Goal: Answer question/provide support

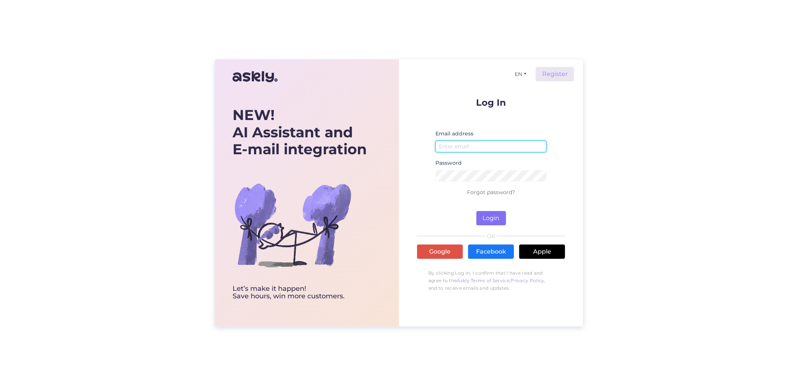
type input "[EMAIL_ADDRESS][DOMAIN_NAME]"
click at [494, 220] on button "Login" at bounding box center [492, 218] width 30 height 14
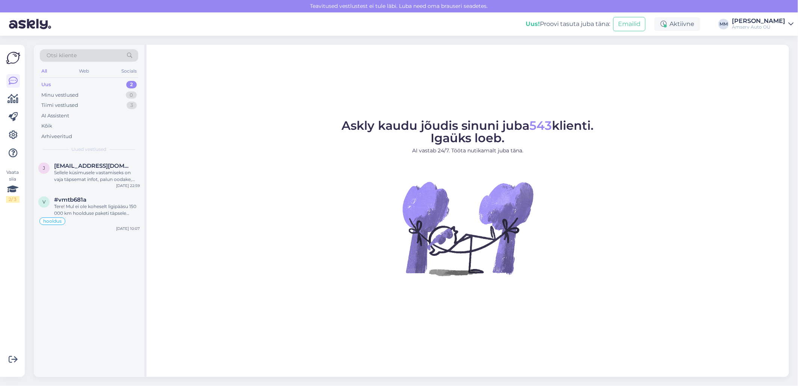
click at [111, 82] on div "Uus 2" at bounding box center [89, 84] width 98 height 11
click at [94, 173] on div "Sellele küsimusele vastamiseks on vaja täpsemat infot, palun oodake, ma suunan …" at bounding box center [97, 176] width 86 height 14
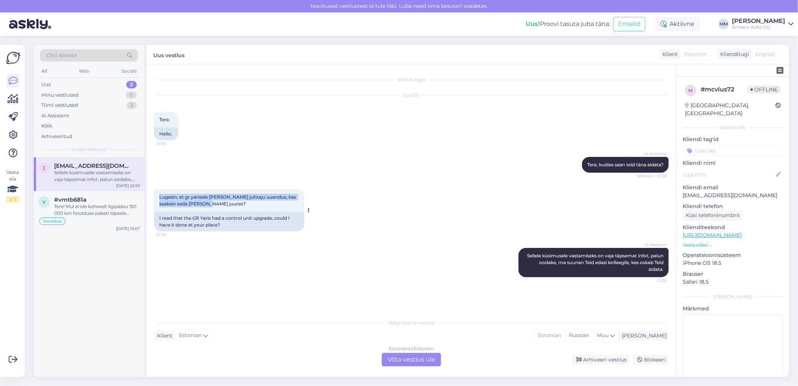
drag, startPoint x: 159, startPoint y: 196, endPoint x: 201, endPoint y: 202, distance: 42.1
click at [201, 202] on div "Lugesin, et gr yarisele [PERSON_NAME] juhtaju uuendus, kas saaksin seda [PERSON…" at bounding box center [229, 200] width 150 height 23
drag, startPoint x: 201, startPoint y: 202, endPoint x: 194, endPoint y: 199, distance: 8.0
copy span "Lugesin, et gr yarisele [PERSON_NAME] juhtaju uuendus, kas saaksin seda [PERSON…"
click at [404, 362] on div "Estonian to Estonian Võta vestlus üle" at bounding box center [411, 360] width 59 height 14
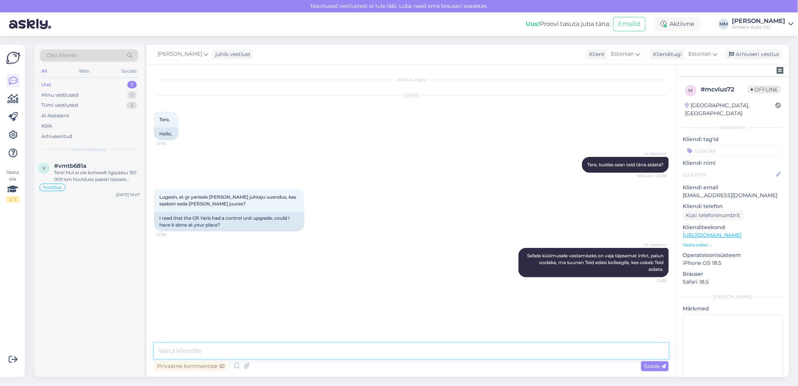
click at [354, 350] on textarea at bounding box center [411, 351] width 515 height 16
type textarea "Tere"
type textarea "[PERSON_NAME] sõiduki [DOMAIN_NAME]"
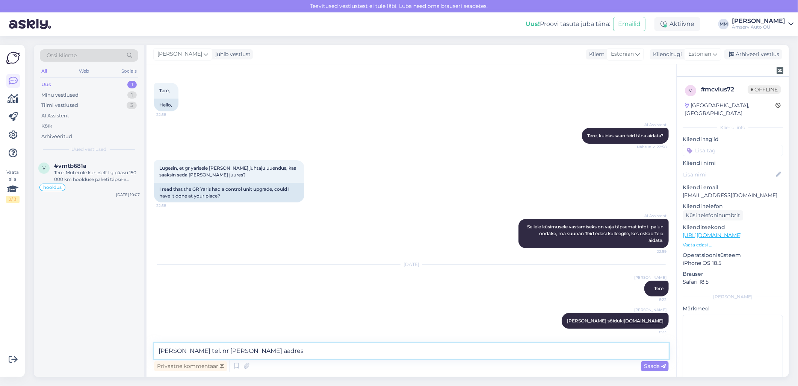
type textarea "Palun Teie tel. nr ja meili aadress"
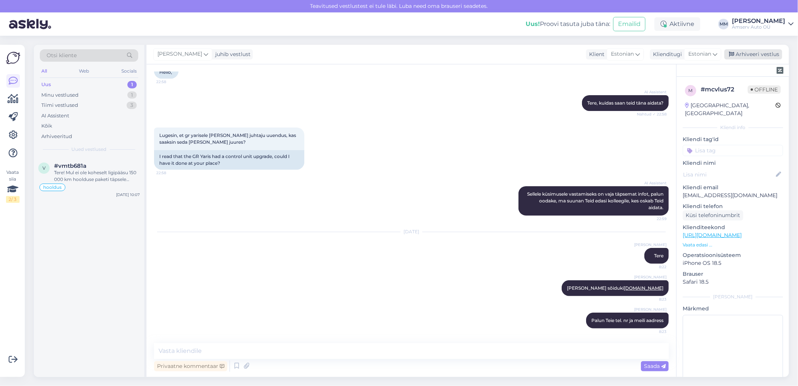
click at [752, 56] on div "Arhiveeri vestlus" at bounding box center [754, 54] width 58 height 10
click at [93, 177] on div "Tere! Mul ei ole koheselt ligipääsu 150 000 km hoolduse paketi täpsele sisule. …" at bounding box center [97, 176] width 86 height 14
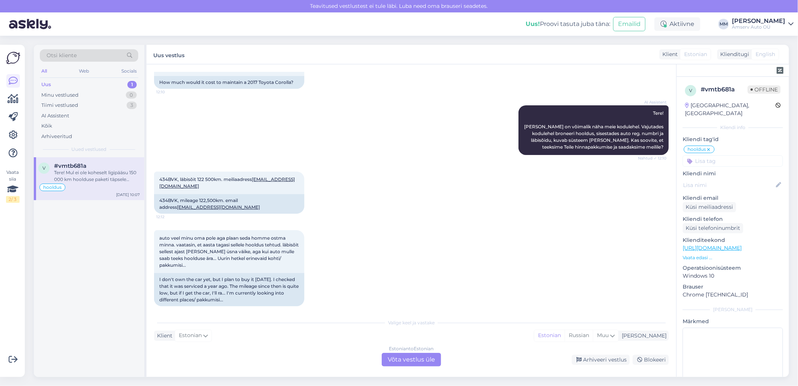
scroll to position [0, 0]
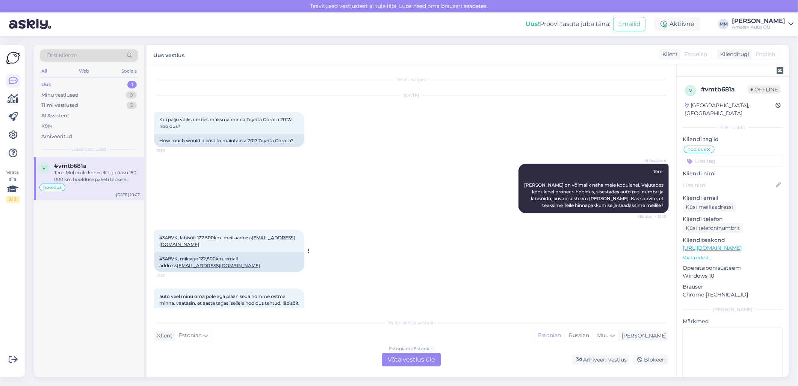
click at [174, 235] on span "434BVK, läbisõit 122 500km. meiliaadress [EMAIL_ADDRESS][DOMAIN_NAME]" at bounding box center [227, 241] width 136 height 12
copy span "434BVK"
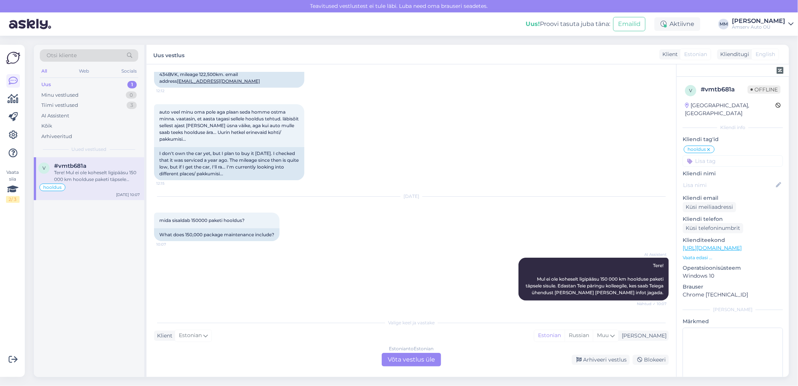
click at [405, 358] on div "Estonian to Estonian Võta vestlus üle" at bounding box center [411, 360] width 59 height 14
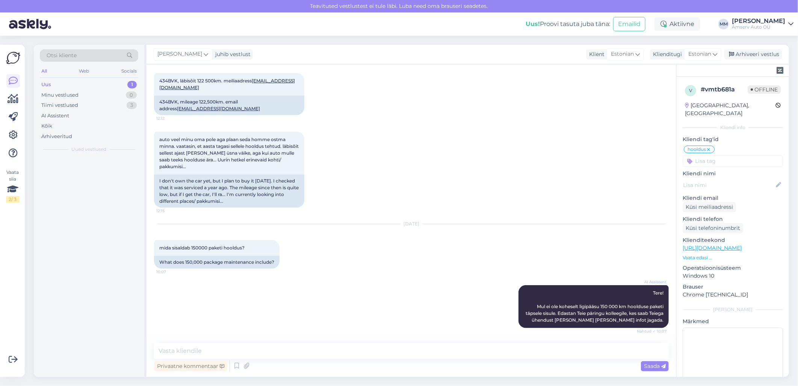
scroll to position [156, 0]
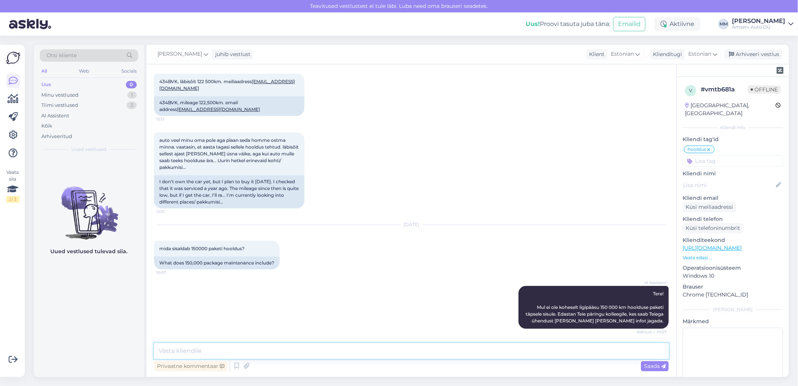
click at [325, 354] on textarea at bounding box center [411, 351] width 515 height 16
type textarea "Tere"
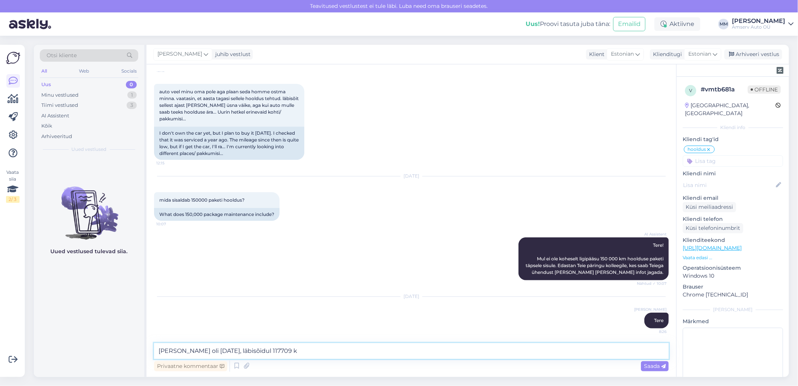
type textarea "[PERSON_NAME] oli [DATE], läbisõidul 117709 km"
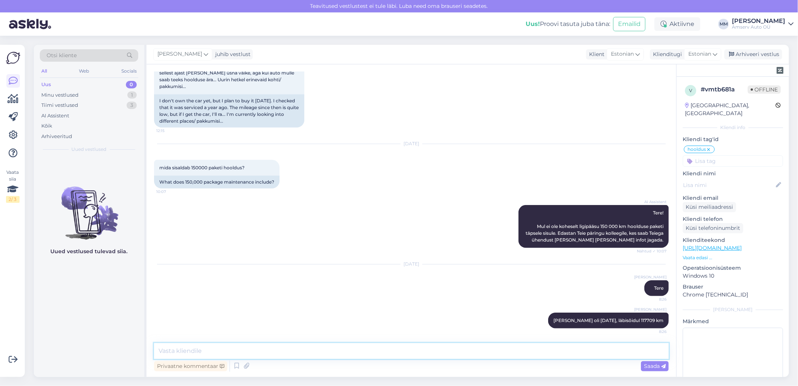
click at [438, 351] on textarea at bounding box center [411, 351] width 515 height 16
paste textarea "Autotootja soovitab käia korralises hoolduses iga 15000 km või 1 kord aastas, m…"
type textarea "Autotootja soovitab käia korralises hoolduses iga 15000 km või 1 kord aastas, m…"
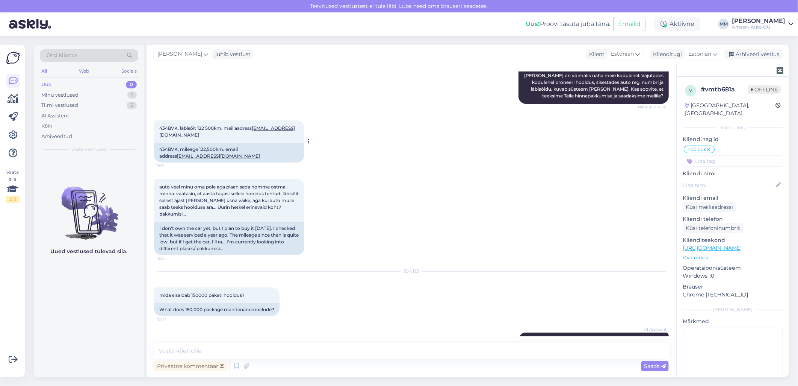
scroll to position [109, 0]
click at [167, 126] on span "434BVK, läbisõit 122 500km. meiliaadress [EMAIL_ADDRESS][DOMAIN_NAME]" at bounding box center [227, 132] width 136 height 12
copy span "434BVK"
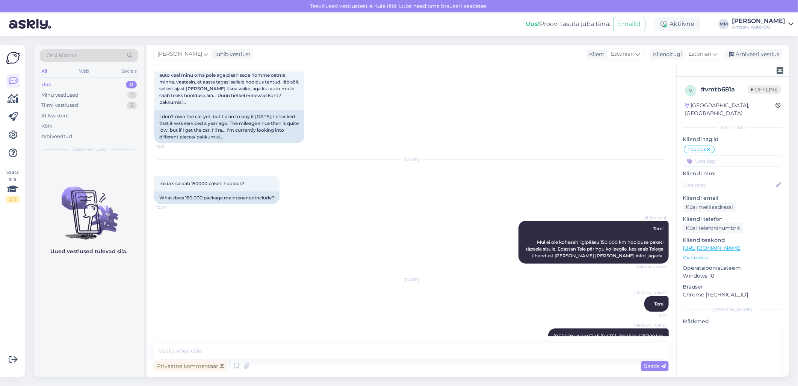
scroll to position [276, 0]
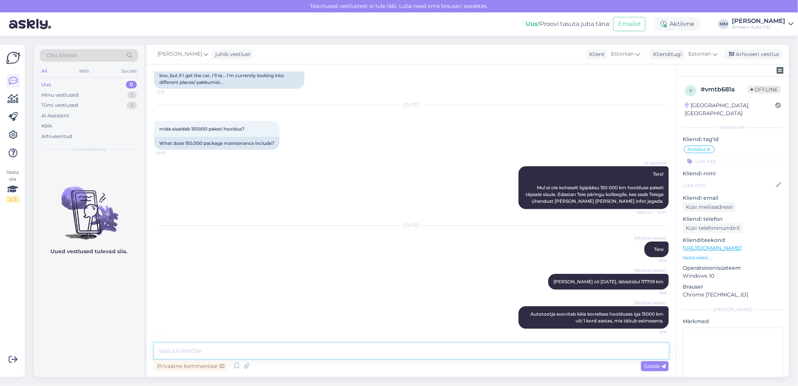
click at [245, 350] on textarea at bounding box center [411, 351] width 515 height 16
type textarea "Hoolduse [DEMOGRAPHIC_DATA] orienteeruvalt 443 eurot"
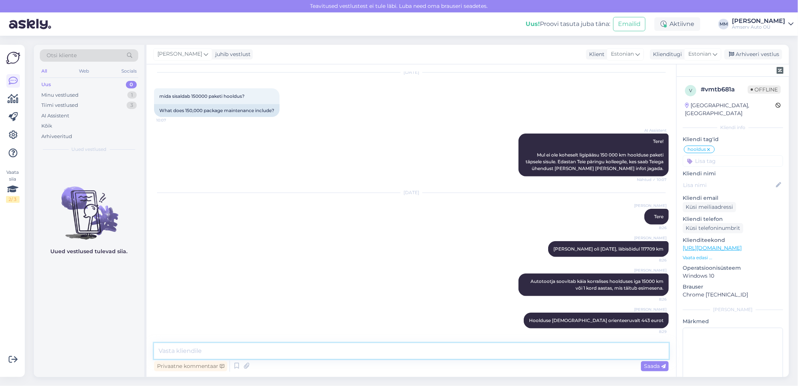
click at [365, 354] on textarea at bounding box center [411, 351] width 515 height 16
type textarea "Ajaliselt võtab 2,5 tundi (1,15 -expressis)"
click at [651, 363] on span "Saada" at bounding box center [655, 365] width 22 height 7
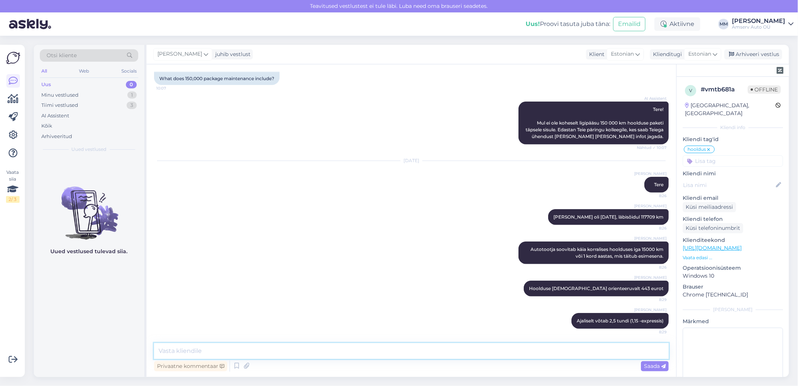
click at [522, 352] on textarea at bounding box center [411, 351] width 515 height 16
paste textarea "Korraline hooldus 150 000 km [GEOGRAPHIC_DATA] mootoriõli ja õlifiltri vahetust…"
type textarea "Korraline hooldus 150 000 km [GEOGRAPHIC_DATA] mootoriõli ja õlifiltri vahetust…"
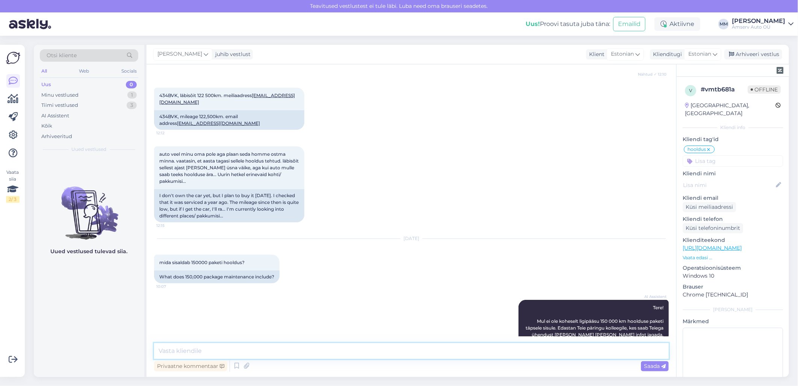
scroll to position [117, 0]
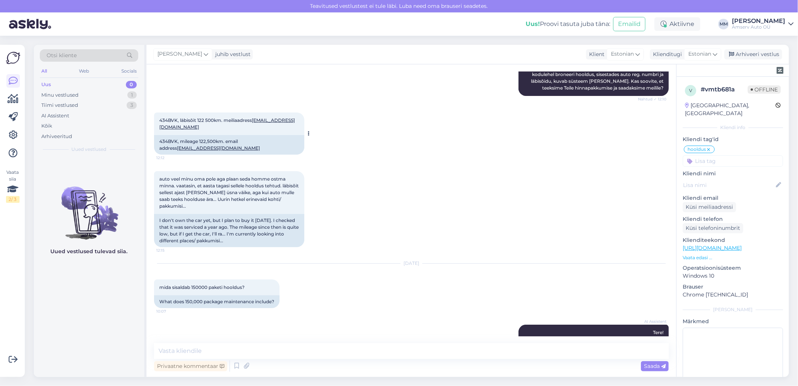
click at [209, 127] on link "[EMAIL_ADDRESS][DOMAIN_NAME]" at bounding box center [227, 123] width 136 height 12
click at [170, 119] on span "434BVK, läbisõit 122 500km. meiliaadress [EMAIL_ADDRESS][DOMAIN_NAME]" at bounding box center [227, 123] width 136 height 12
copy span "434BVK"
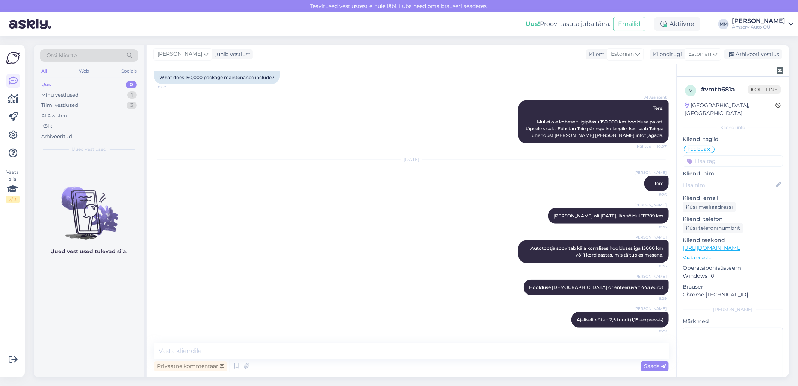
scroll to position [326, 0]
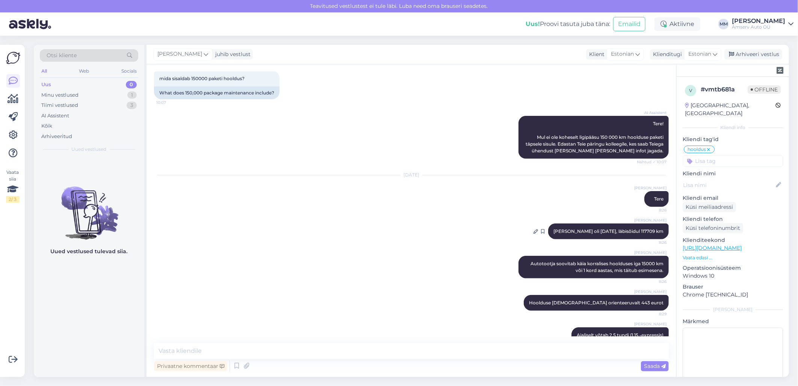
drag, startPoint x: 544, startPoint y: 230, endPoint x: 659, endPoint y: 227, distance: 115.1
click at [659, 227] on div "[PERSON_NAME] oli [DATE], läbisõidul 117709 km 8:26" at bounding box center [608, 231] width 121 height 16
drag, startPoint x: 659, startPoint y: 227, endPoint x: 653, endPoint y: 230, distance: 7.6
copy span "[PERSON_NAME] oli [DATE], läbisõidul 117709 km"
drag, startPoint x: 523, startPoint y: 264, endPoint x: 658, endPoint y: 271, distance: 134.8
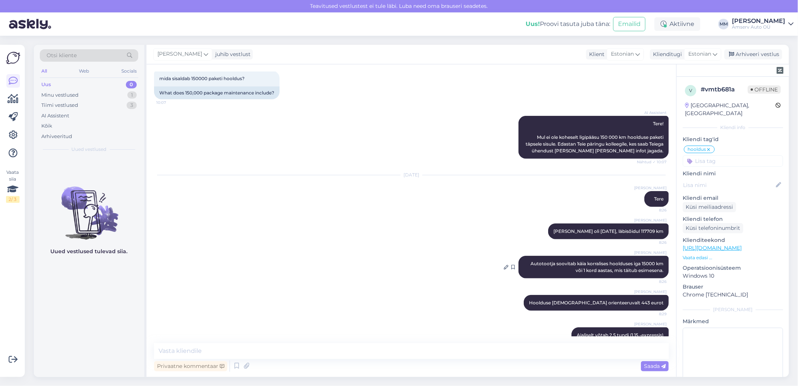
click at [658, 271] on div "[PERSON_NAME] Autotootja soovitab käia korralises hoolduses iga 15000 km või 1 …" at bounding box center [594, 267] width 150 height 23
drag, startPoint x: 658, startPoint y: 271, endPoint x: 653, endPoint y: 267, distance: 5.9
copy span "Autotootja soovitab käia korralises hoolduses iga 15000 km või 1 kord aastas, m…"
drag, startPoint x: 568, startPoint y: 301, endPoint x: 659, endPoint y: 302, distance: 91.4
click at [659, 302] on div "[PERSON_NAME] [DEMOGRAPHIC_DATA] orienteeruvalt 443 eurot 8:29" at bounding box center [596, 303] width 145 height 16
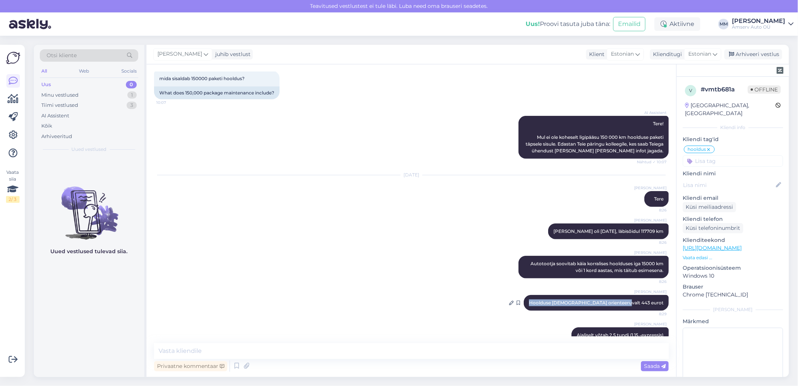
copy span "Hoolduse [DEMOGRAPHIC_DATA] orienteeruvalt 443 eurot"
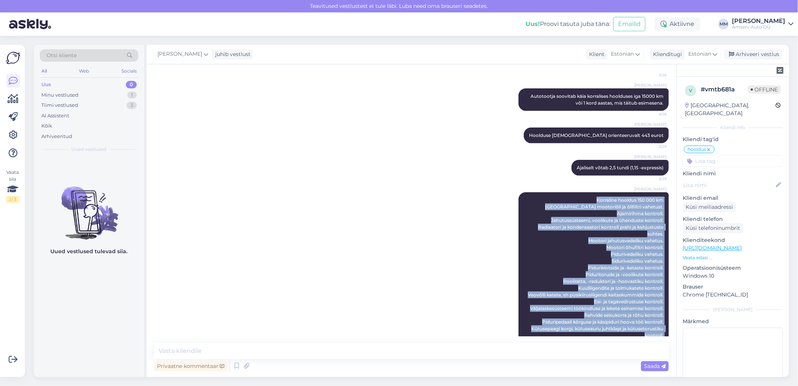
scroll to position [535, 0]
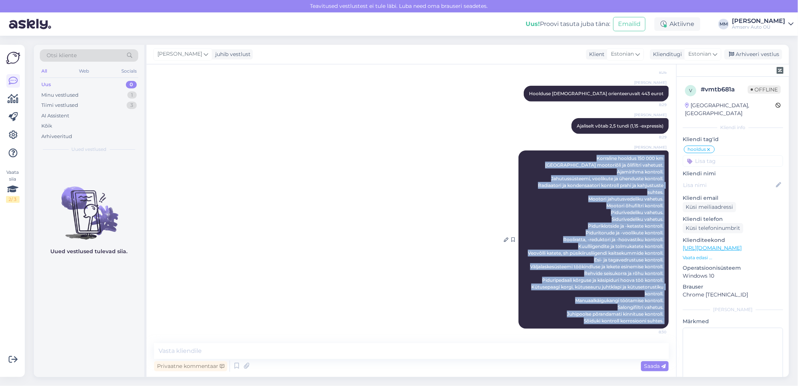
drag, startPoint x: 589, startPoint y: 198, endPoint x: 641, endPoint y: 329, distance: 140.8
click at [641, 329] on div "[PERSON_NAME] hooldus 150 000 km [GEOGRAPHIC_DATA] mootoriõli ja õlifiltri vahe…" at bounding box center [594, 239] width 150 height 178
drag, startPoint x: 641, startPoint y: 329, endPoint x: 617, endPoint y: 260, distance: 73.2
copy div "Korraline hooldus 150 000 km [GEOGRAPHIC_DATA] mootoriõli ja õlifiltri vahetust…"
click at [110, 95] on div "Minu vestlused 1" at bounding box center [89, 95] width 98 height 11
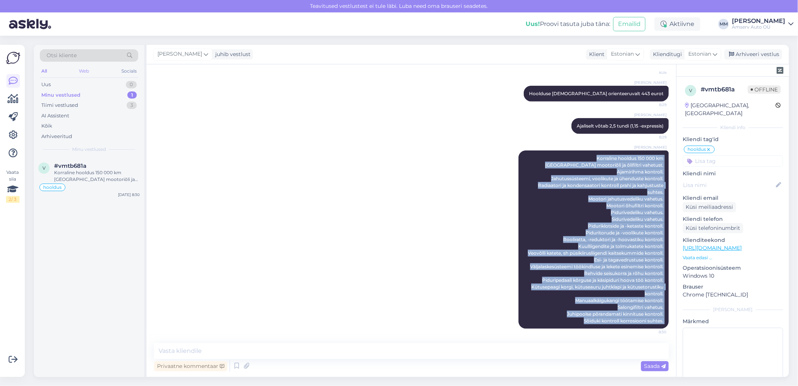
click at [88, 69] on div "Web" at bounding box center [84, 71] width 13 height 10
click at [93, 93] on div "Minu vestlused 1" at bounding box center [89, 95] width 98 height 11
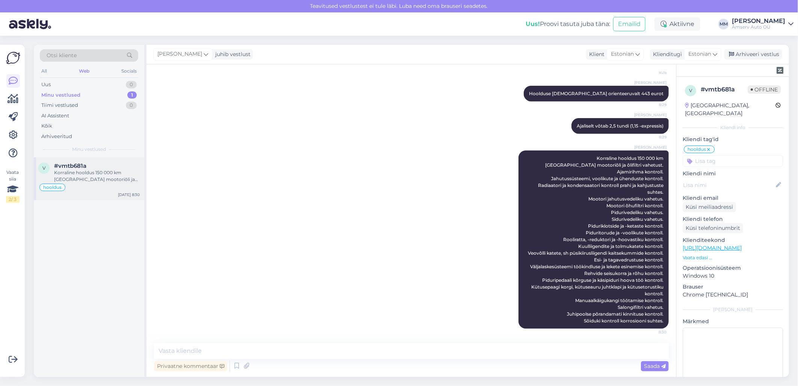
click at [100, 178] on div "Korraline hooldus 150 000 km [GEOGRAPHIC_DATA] mootoriõli ja õlifiltri vahetust…" at bounding box center [97, 176] width 86 height 14
click at [749, 53] on div "Arhiveeri vestlus" at bounding box center [754, 54] width 58 height 10
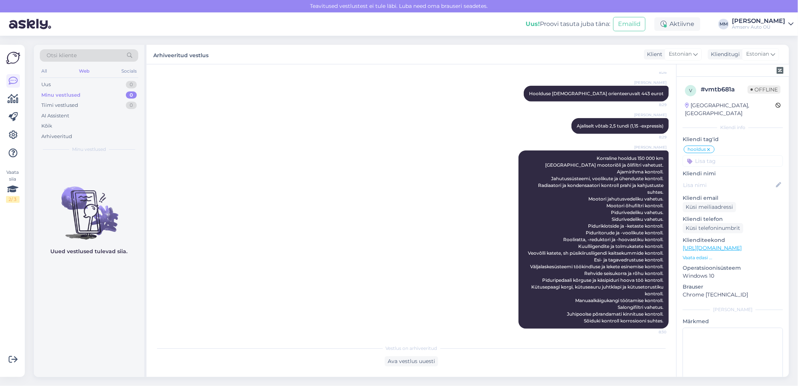
click at [86, 72] on div "Web" at bounding box center [84, 71] width 14 height 10
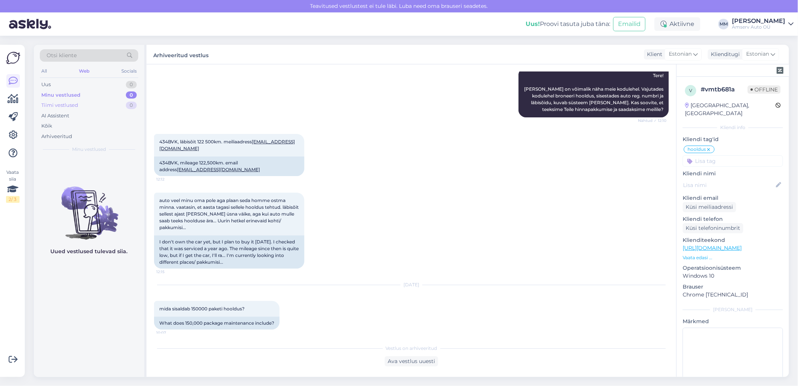
scroll to position [78, 0]
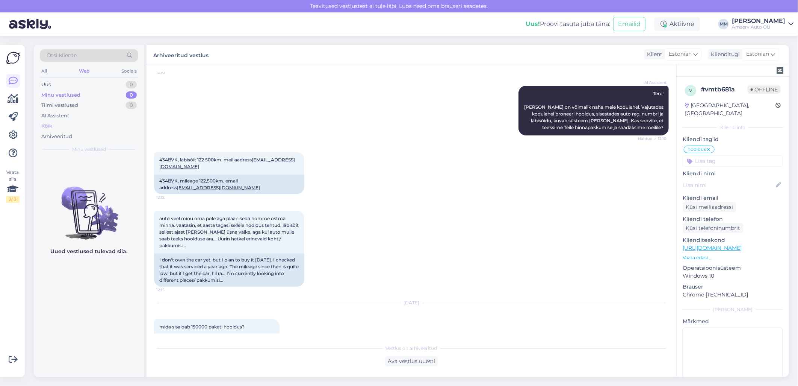
click at [51, 125] on div "Kõik" at bounding box center [46, 126] width 11 height 8
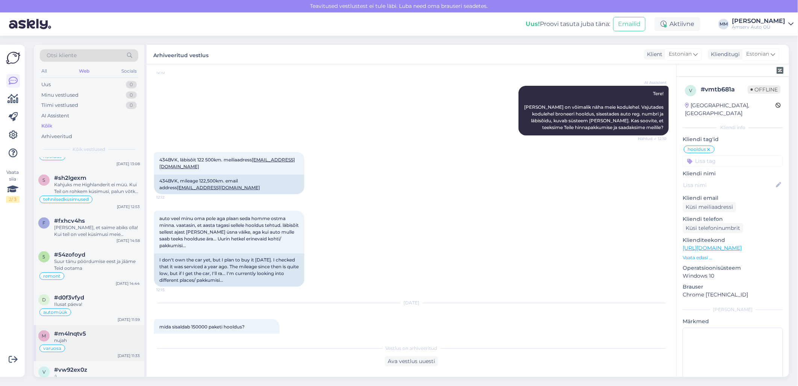
scroll to position [418, 0]
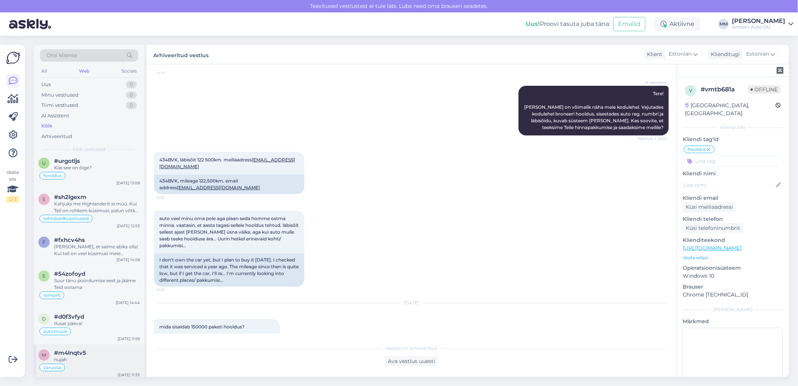
click at [83, 252] on div "[PERSON_NAME], et saime abiks olla! Kui teil on veel küsimusi meie teenuste koh…" at bounding box center [97, 250] width 86 height 14
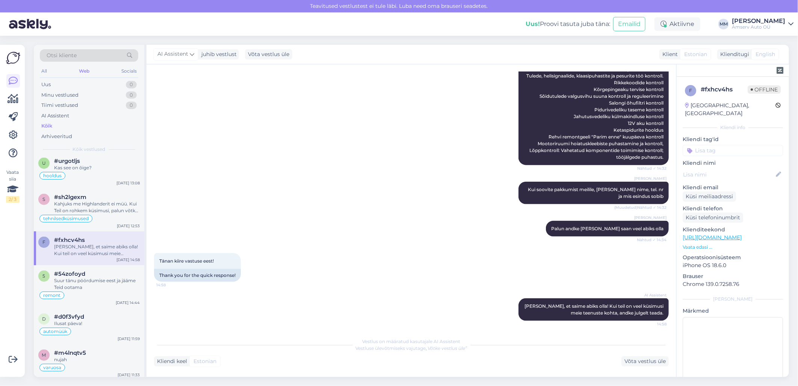
scroll to position [554, 0]
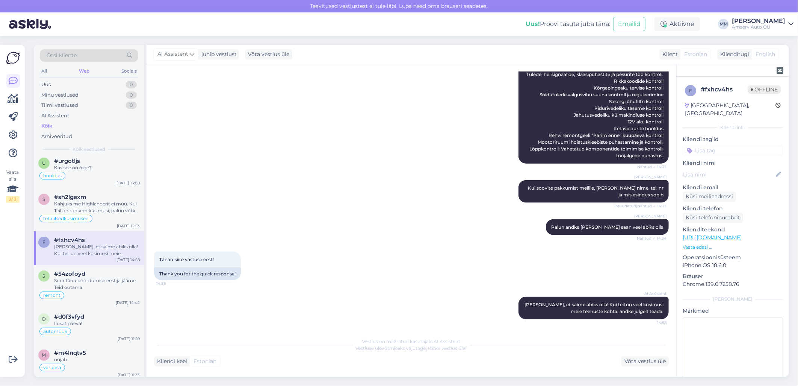
click at [727, 145] on input at bounding box center [733, 150] width 100 height 11
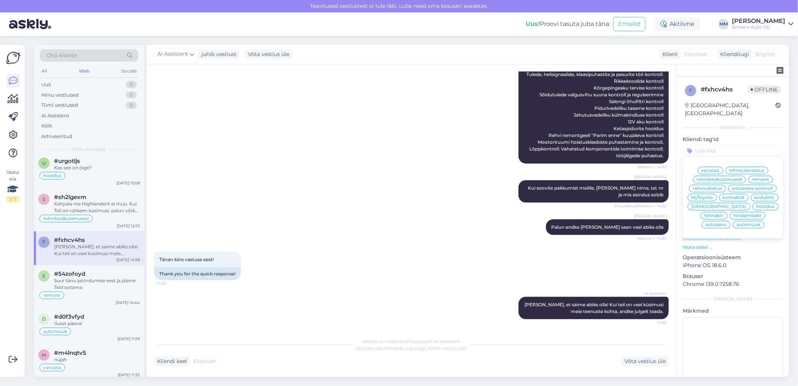
click at [757, 209] on span "hooldus" at bounding box center [766, 206] width 18 height 5
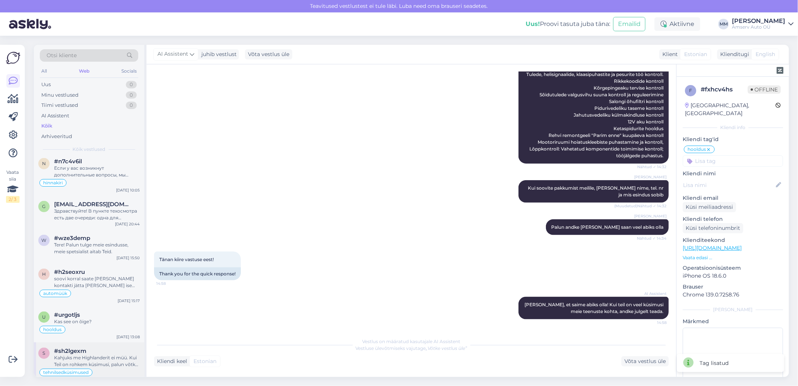
scroll to position [250, 0]
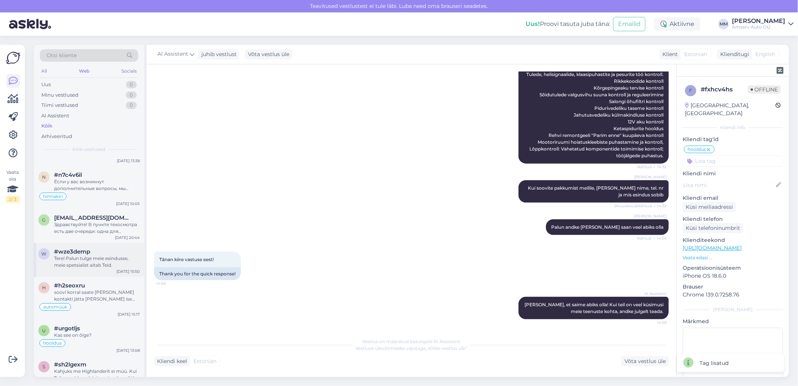
click at [85, 255] on div "Tere! Palun tulge meie esindusse, meie spetsialist aitab Teid." at bounding box center [97, 262] width 86 height 14
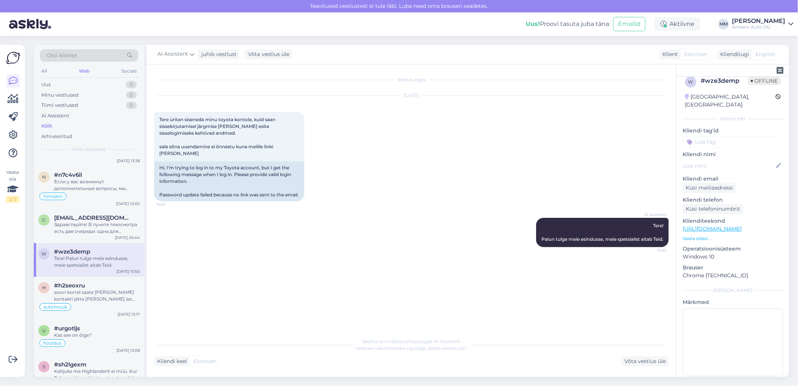
scroll to position [11, 0]
click at [709, 134] on input at bounding box center [733, 139] width 100 height 11
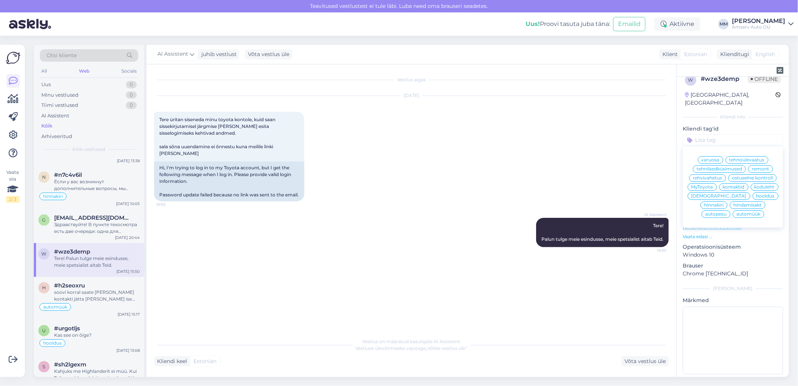
click at [707, 165] on div "tehnilsedküsimused" at bounding box center [719, 169] width 53 height 8
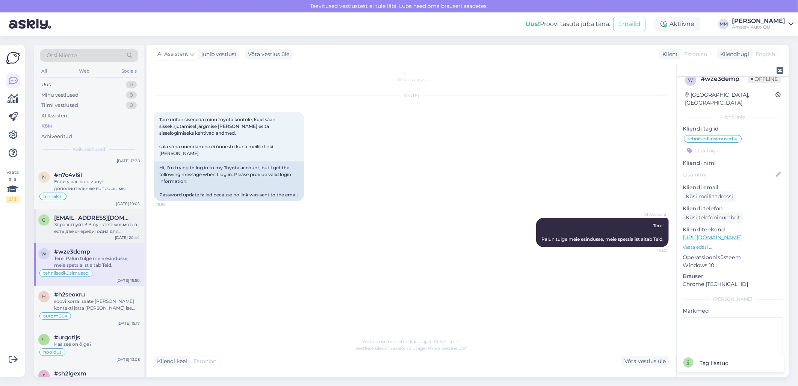
click at [84, 226] on div "Здравствуйте! В пункте техосмотра есть две очереди: одна для автомобилей по пре…" at bounding box center [97, 228] width 86 height 14
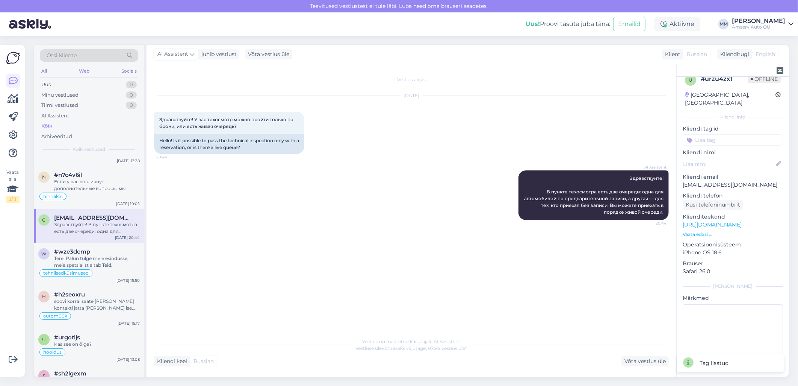
scroll to position [9, 0]
click at [716, 136] on input at bounding box center [733, 141] width 100 height 11
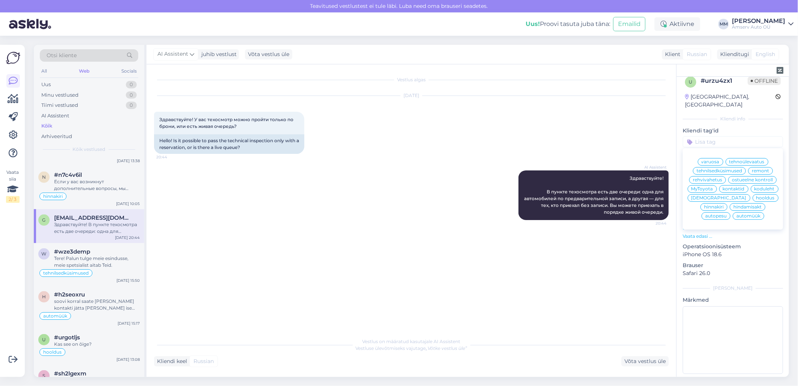
click at [744, 159] on span "tehnoülevaatus" at bounding box center [747, 161] width 35 height 5
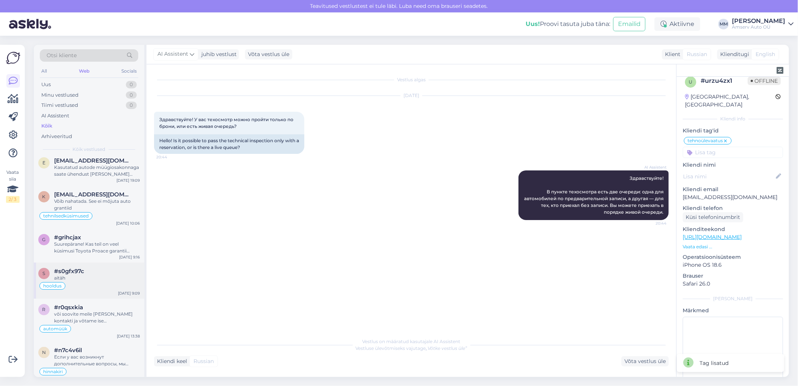
scroll to position [42, 0]
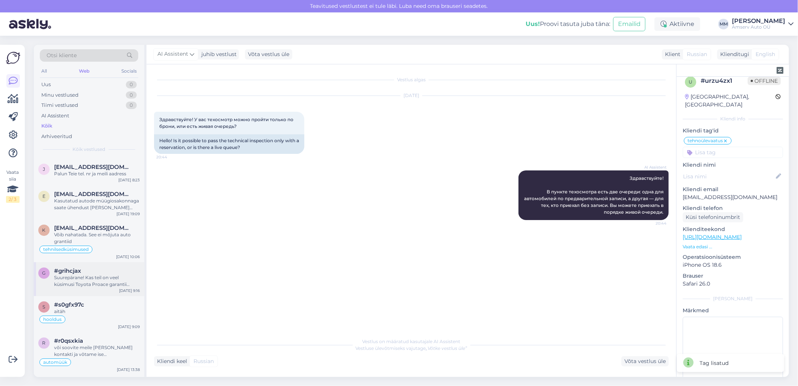
click at [73, 272] on span "#grihcjax" at bounding box center [67, 270] width 27 height 7
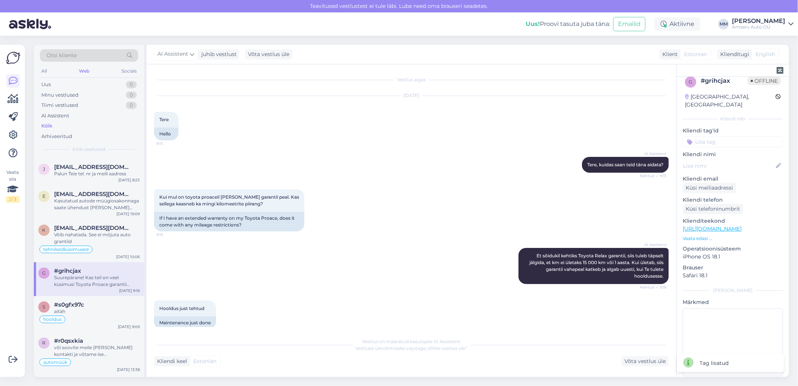
scroll to position [49, 0]
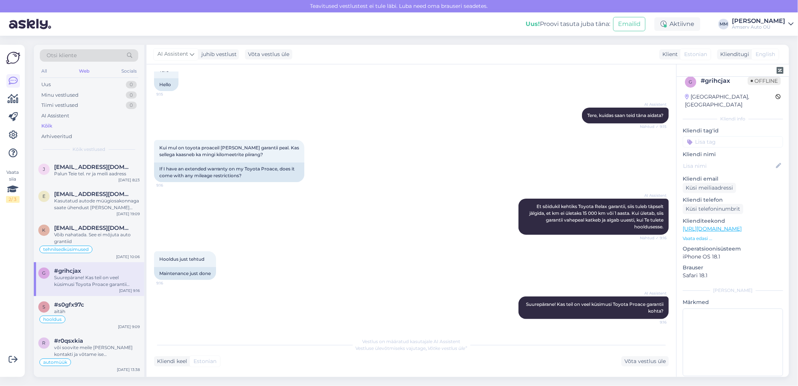
click at [717, 136] on input at bounding box center [733, 141] width 100 height 11
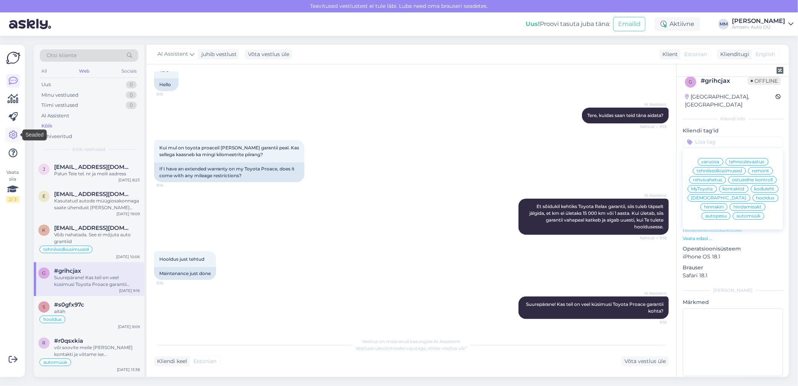
click at [11, 138] on icon at bounding box center [13, 134] width 9 height 9
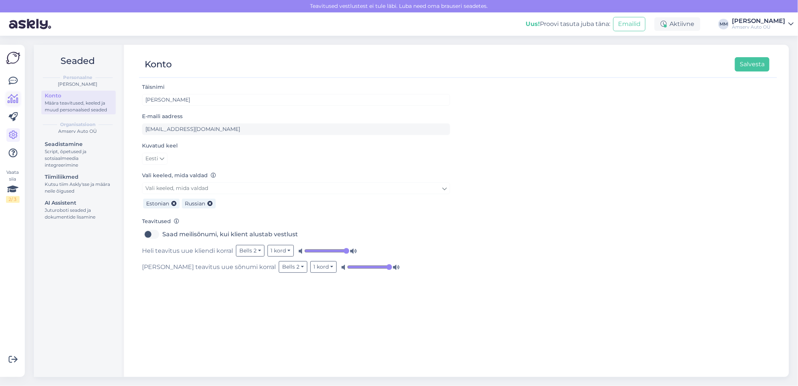
click at [13, 99] on icon at bounding box center [13, 98] width 11 height 9
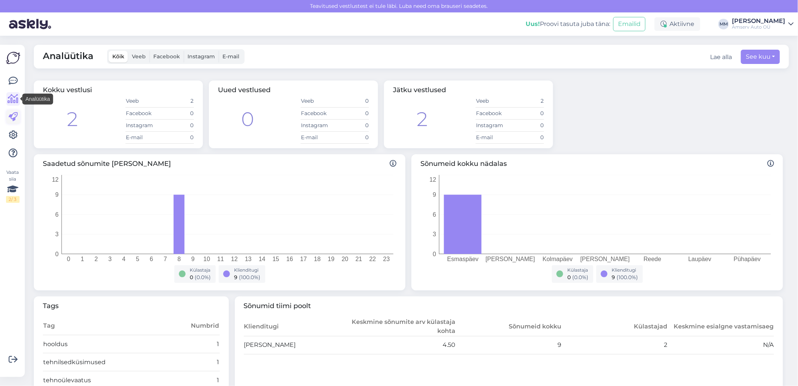
click at [13, 115] on icon at bounding box center [13, 116] width 9 height 9
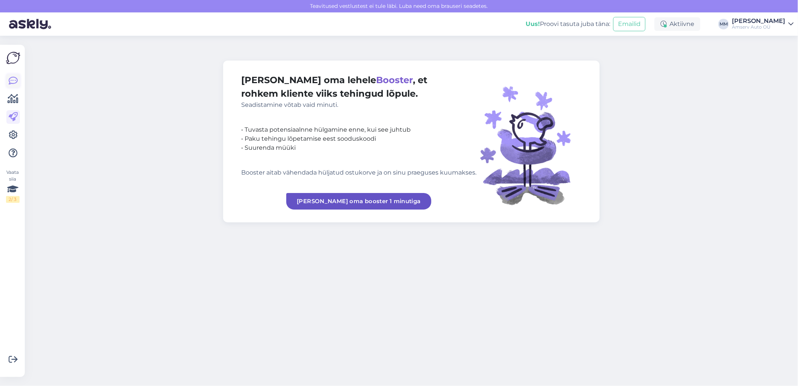
click at [13, 81] on icon at bounding box center [13, 80] width 9 height 9
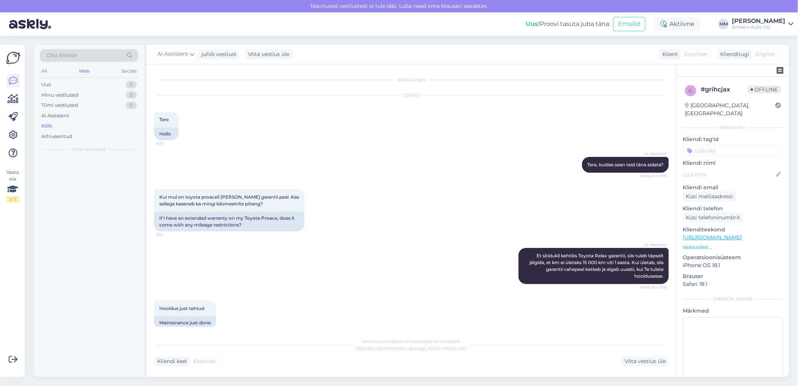
scroll to position [49, 0]
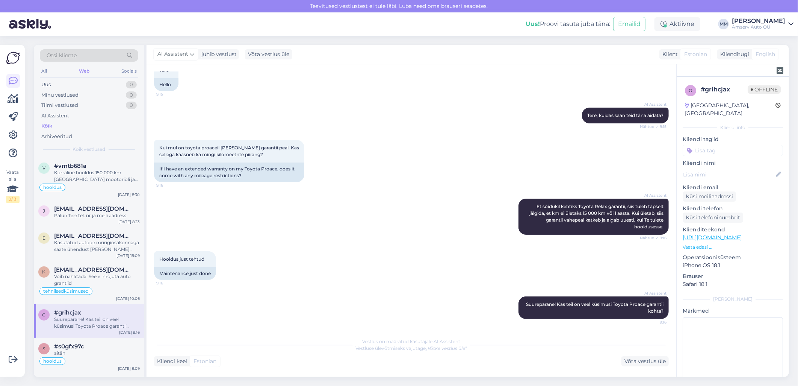
click at [13, 62] on img at bounding box center [13, 58] width 14 height 14
click at [13, 151] on icon at bounding box center [13, 152] width 9 height 9
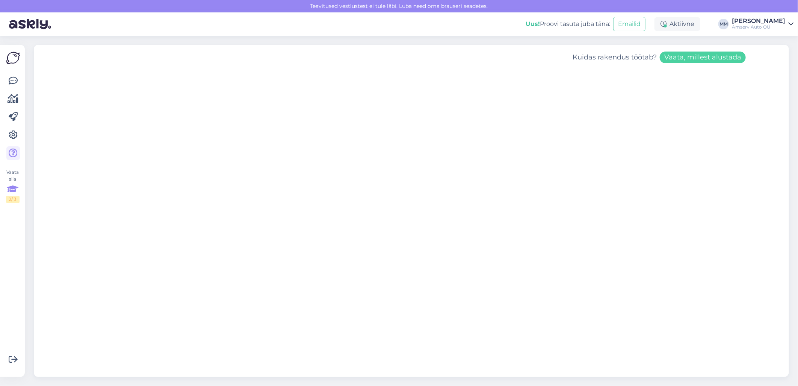
click at [13, 196] on div "2 / 3" at bounding box center [13, 199] width 14 height 7
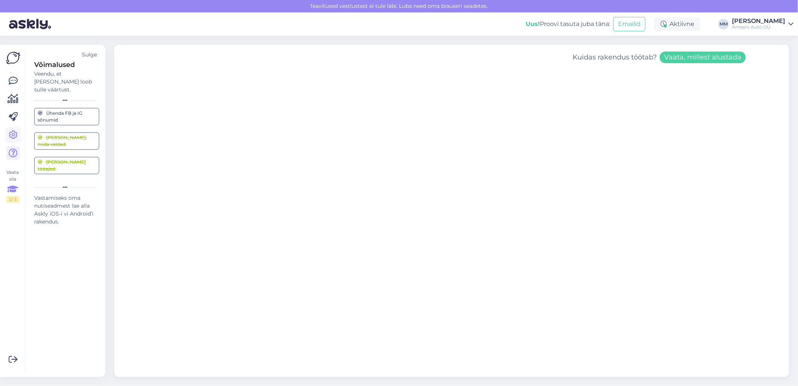
click at [12, 134] on icon at bounding box center [13, 134] width 9 height 9
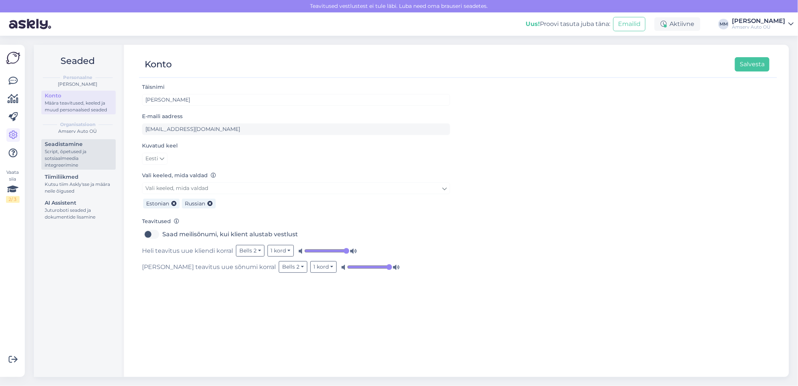
click at [59, 155] on div "Script, õpetused ja sotsiaalmeedia integreerimine" at bounding box center [79, 158] width 68 height 20
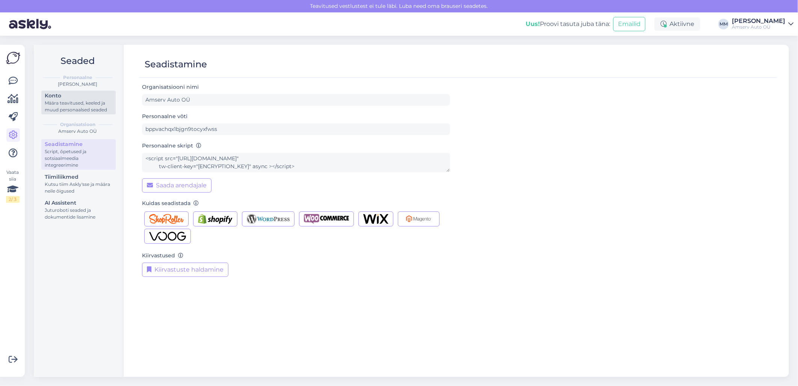
click at [74, 110] on div "Määra teavitused, keeled ja muud personaalsed seaded" at bounding box center [79, 107] width 68 height 14
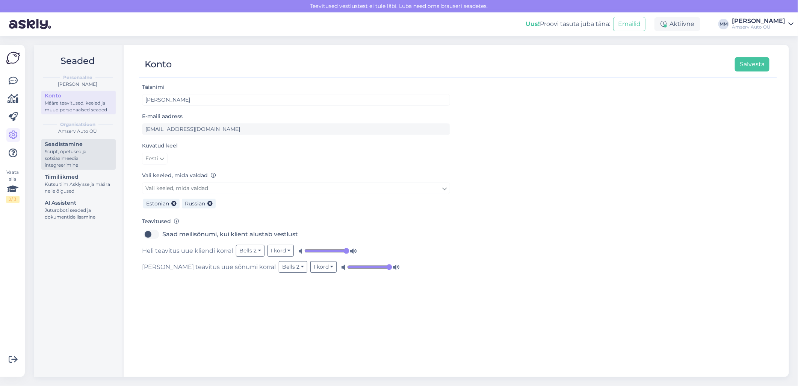
click at [70, 146] on div "Seadistamine" at bounding box center [79, 144] width 68 height 8
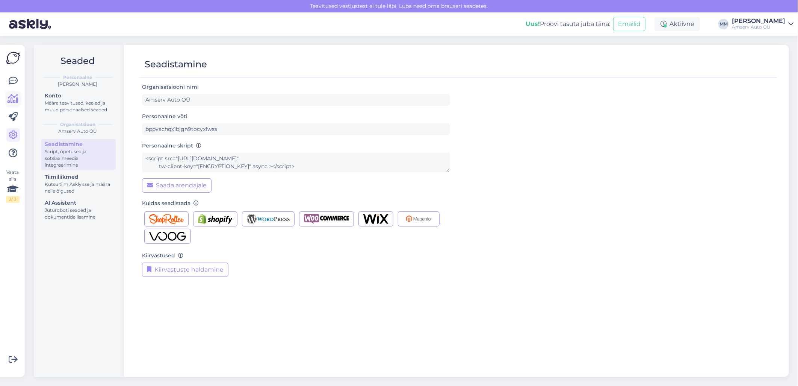
click at [9, 99] on icon at bounding box center [13, 98] width 11 height 9
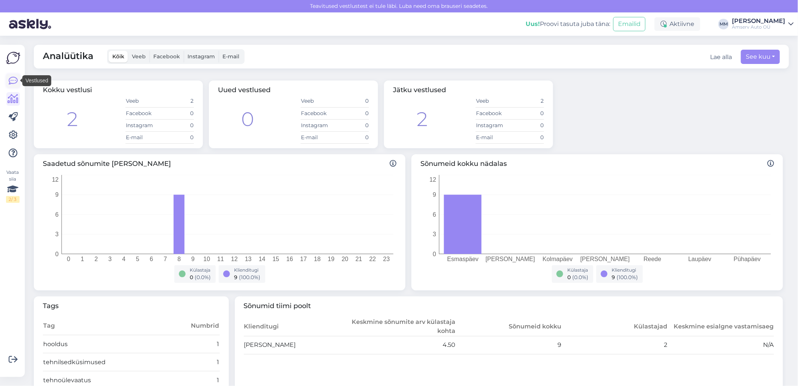
click at [13, 80] on icon at bounding box center [13, 80] width 9 height 9
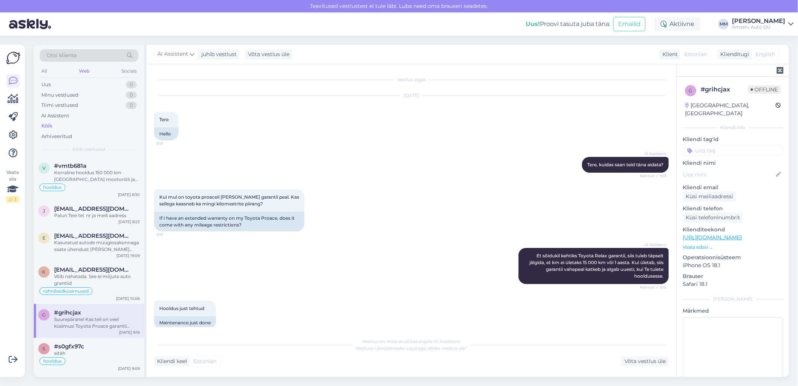
scroll to position [49, 0]
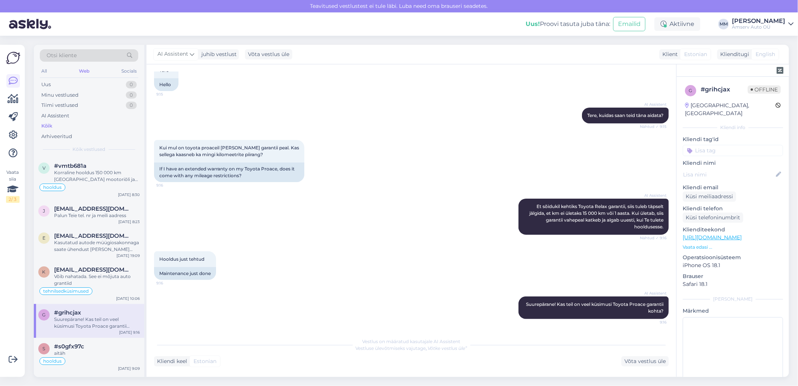
click at [700, 145] on input at bounding box center [733, 150] width 100 height 11
type input "garantii"
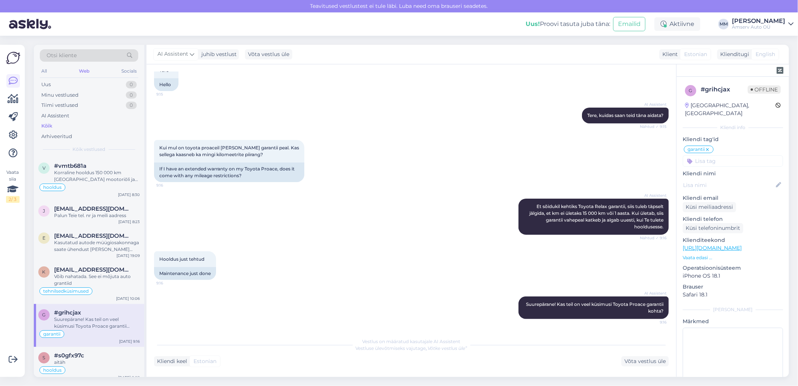
click at [701, 155] on input at bounding box center [733, 160] width 100 height 11
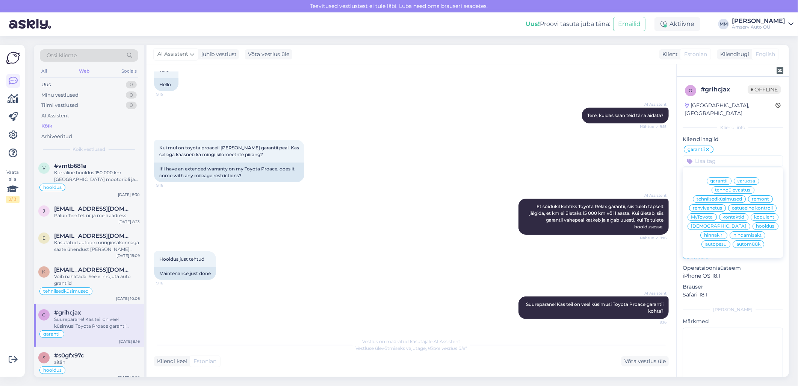
click at [709, 177] on div "garantii" at bounding box center [719, 181] width 25 height 8
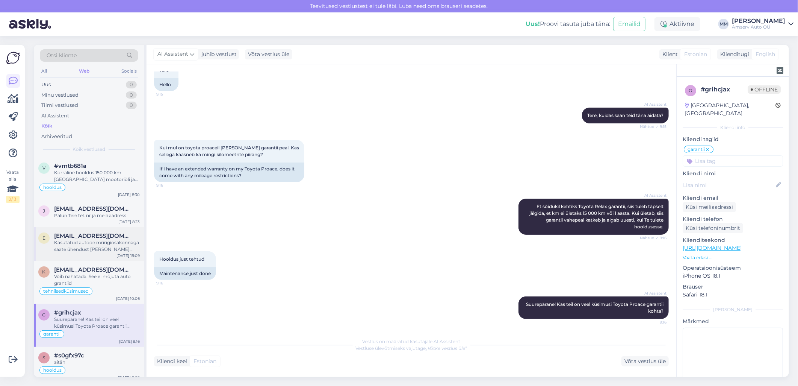
click at [79, 240] on div "Kasutatud autode müügiosakonnaga saate ühendust [PERSON_NAME] aadressil [EMAIL_…" at bounding box center [97, 246] width 86 height 14
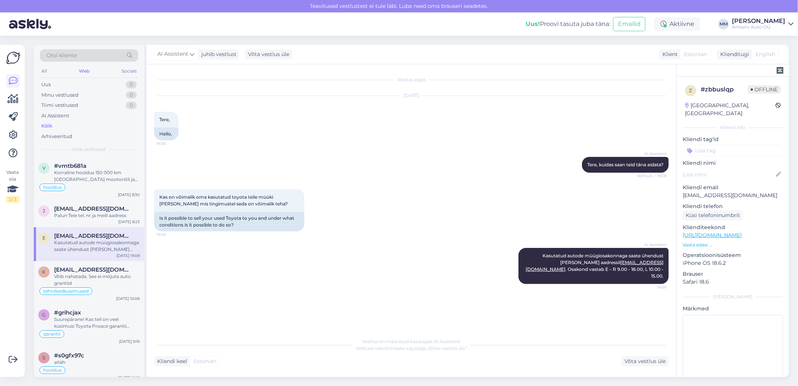
click at [708, 145] on input at bounding box center [733, 150] width 100 height 11
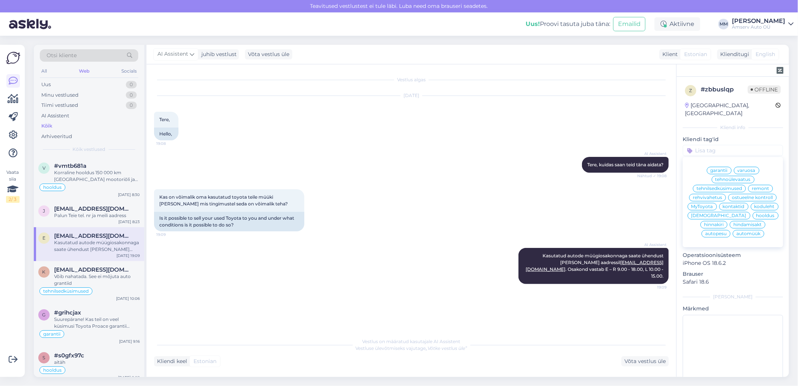
click at [737, 235] on span "automüük" at bounding box center [749, 233] width 24 height 5
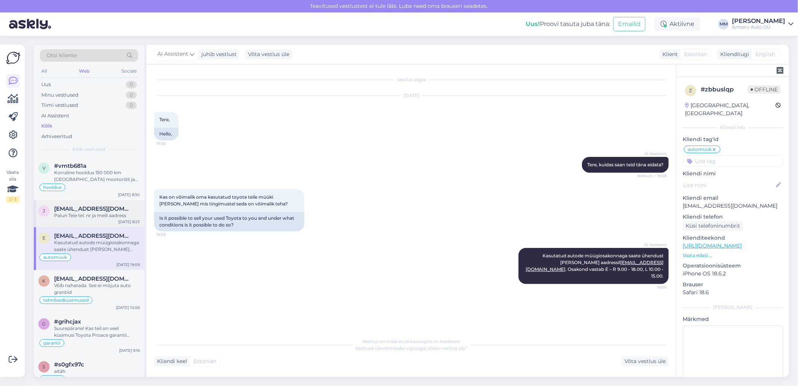
click at [76, 217] on div "Palun Teie tel. nr ja meili aadress" at bounding box center [97, 215] width 86 height 7
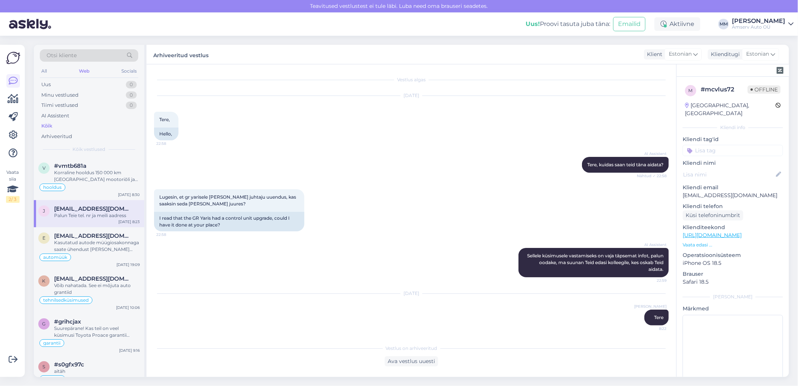
scroll to position [64, 0]
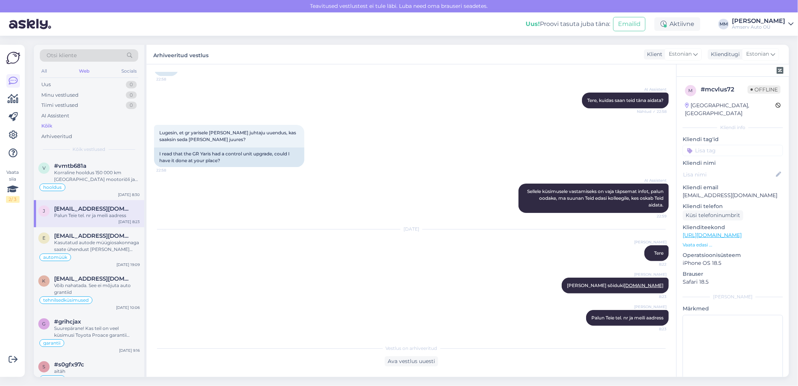
click at [708, 145] on input at bounding box center [733, 150] width 100 height 11
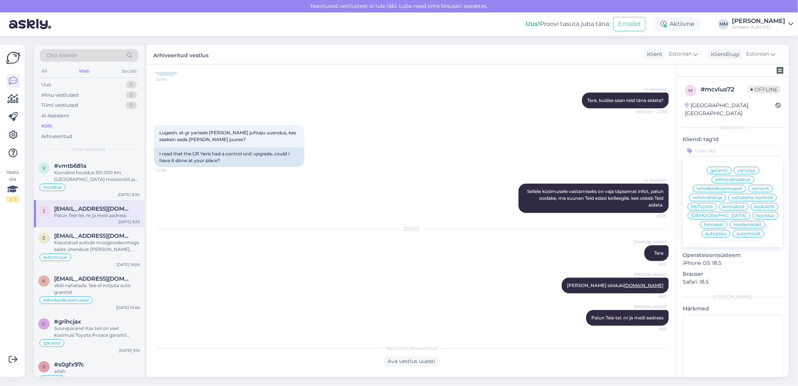
click at [728, 186] on span "tehnilsedküsimused" at bounding box center [719, 188] width 45 height 5
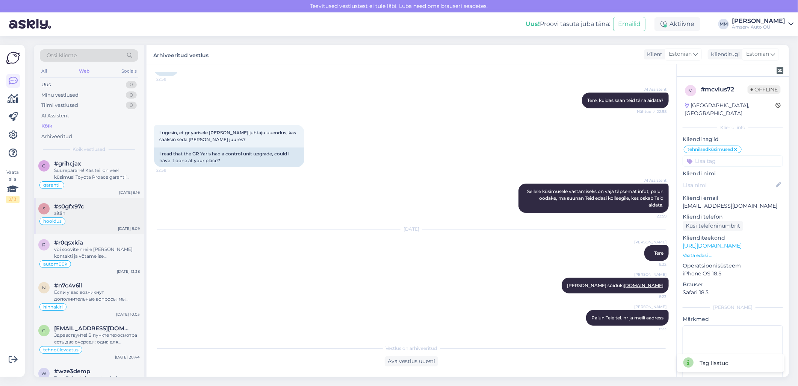
scroll to position [0, 0]
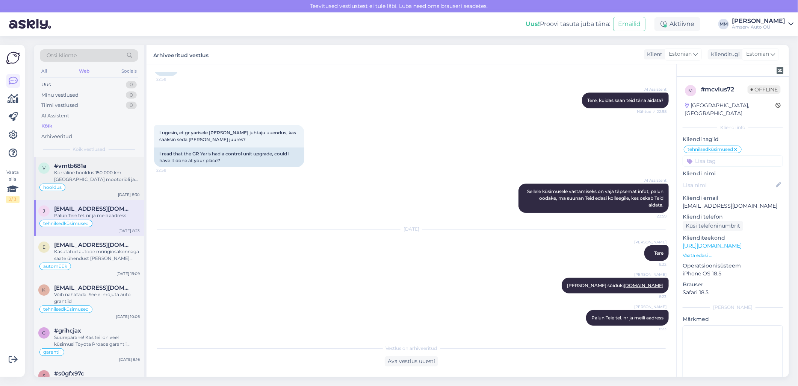
click at [79, 182] on div "Korraline hooldus 150 000 km [GEOGRAPHIC_DATA] mootoriõli ja õlifiltri vahetust…" at bounding box center [97, 176] width 86 height 14
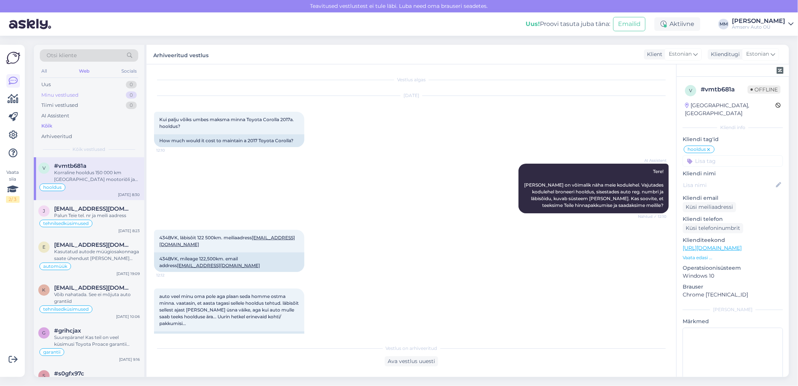
click at [68, 97] on div "Minu vestlused" at bounding box center [59, 95] width 37 height 8
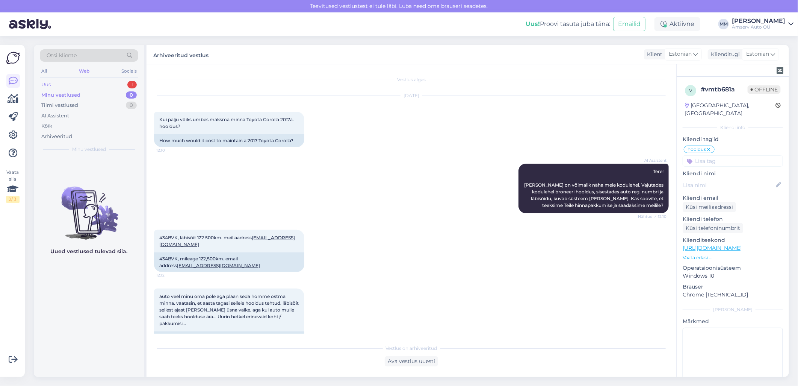
click at [114, 85] on div "Uus 1" at bounding box center [89, 84] width 98 height 11
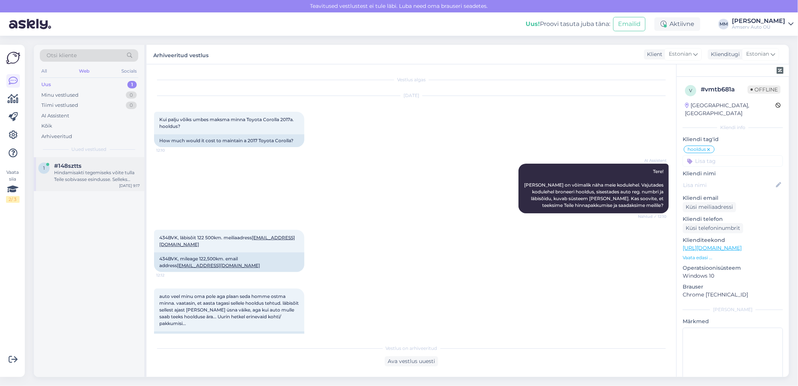
click at [93, 177] on div "Hindamisakti tegemiseks võite tulla Teile sobivasse esindusse. Selleks eraldi a…" at bounding box center [97, 176] width 86 height 14
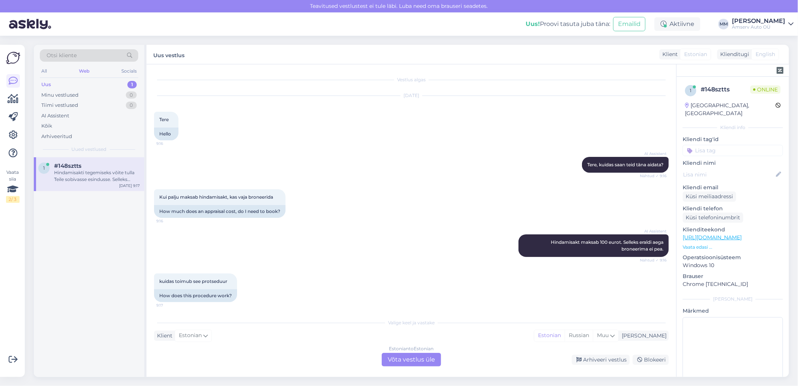
scroll to position [47, 0]
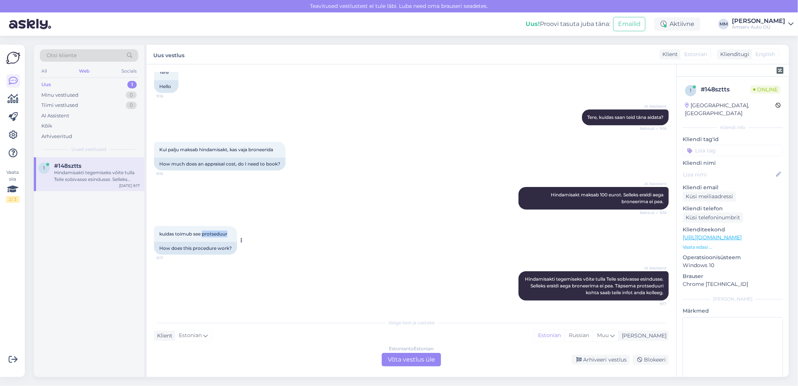
drag, startPoint x: 202, startPoint y: 234, endPoint x: 226, endPoint y: 237, distance: 23.5
click at [226, 237] on div "kuidas toimub see protseduur 9:17" at bounding box center [195, 234] width 83 height 16
click at [224, 237] on div "kuidas toimub see protseduur 9:17" at bounding box center [195, 234] width 83 height 16
drag, startPoint x: 203, startPoint y: 231, endPoint x: 228, endPoint y: 233, distance: 24.9
click at [228, 233] on div "kuidas toimub see protseduur 9:17" at bounding box center [195, 234] width 83 height 16
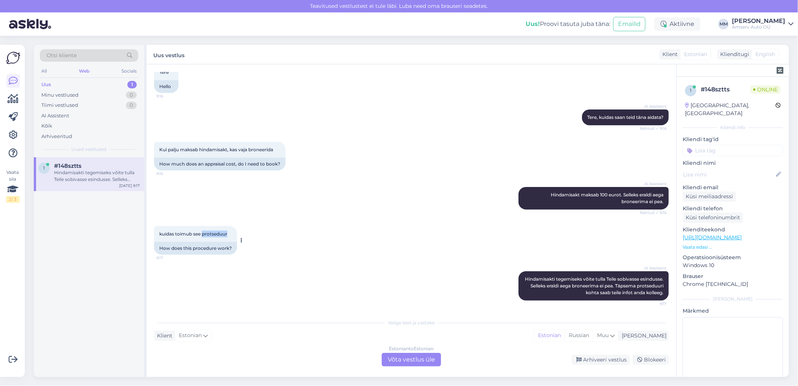
copy span "protseduur"
click at [408, 361] on div "Estonian to Estonian Võta vestlus üle" at bounding box center [411, 360] width 59 height 14
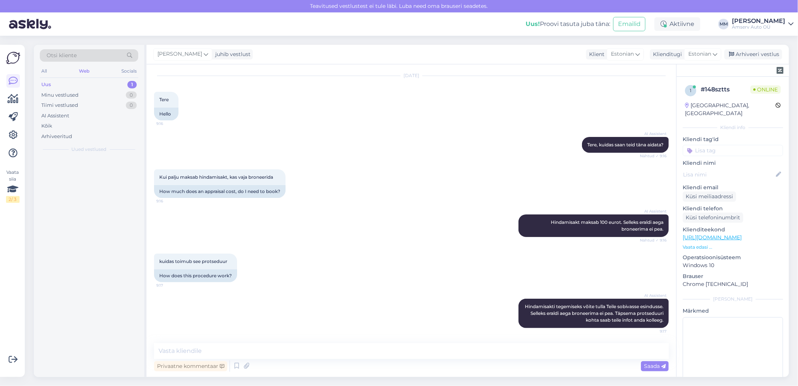
scroll to position [20, 0]
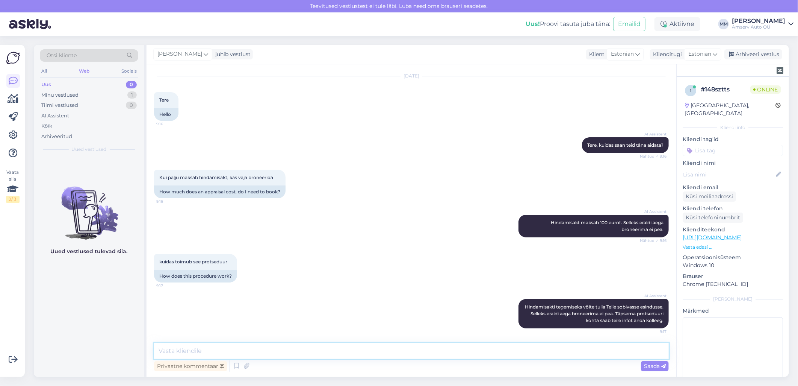
click at [373, 353] on textarea at bounding box center [411, 351] width 515 height 16
type textarea "Tere"
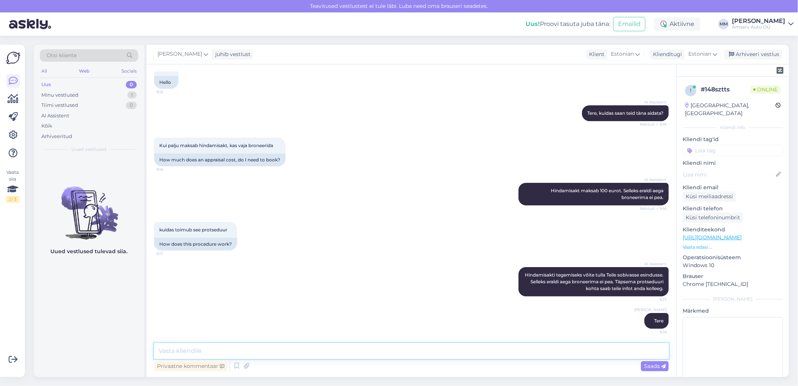
paste textarea "protseduur"
click at [162, 353] on textarea "protseduur" at bounding box center [411, 351] width 515 height 16
click at [201, 351] on textarea "Protseduur" at bounding box center [411, 351] width 515 height 16
type textarea "Protseduur võtab orienteeruvalt 30min"
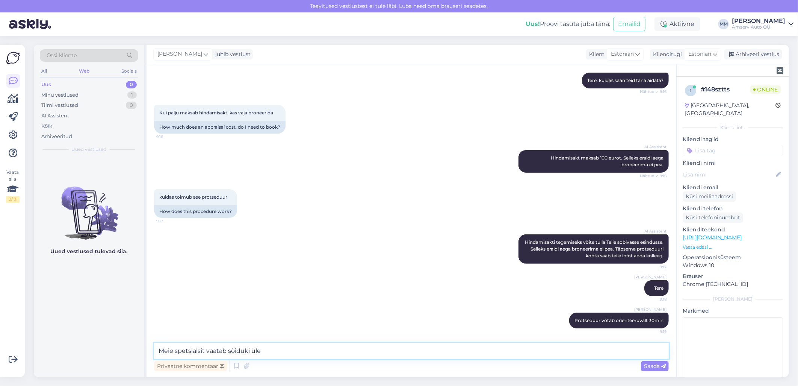
click at [204, 350] on textarea "Meie spetsialsit vaatab sõiduki üle" at bounding box center [411, 351] width 515 height 16
click at [271, 351] on textarea "Meie spetsialist vaatab sõiduki üle" at bounding box center [411, 351] width 515 height 16
drag, startPoint x: 296, startPoint y: 351, endPoint x: 264, endPoint y: 354, distance: 32.5
click at [262, 354] on textarea "Meie spetsialist vaatab sõiduki üle, teeb pildi" at bounding box center [411, 351] width 515 height 16
click at [292, 348] on textarea "Meie spetsialist vaatab sõiduki üle, teeb pildi" at bounding box center [411, 351] width 515 height 16
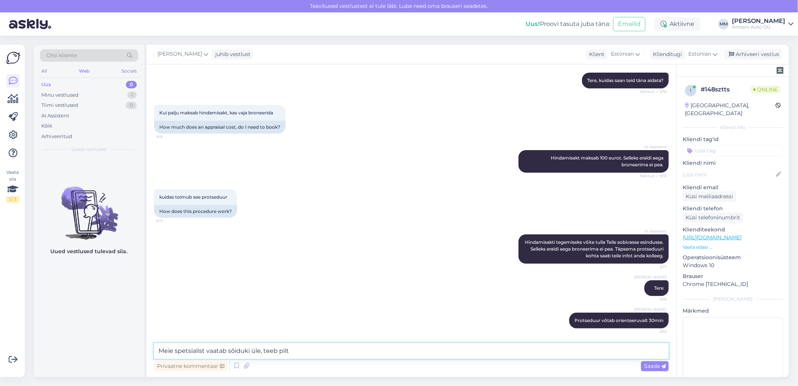
type textarea "Meie spetsialist vaatab sõiduki üle, teeb pilte"
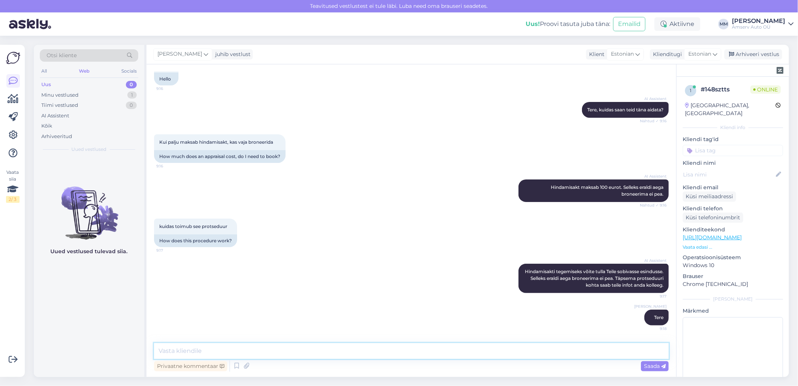
scroll to position [117, 0]
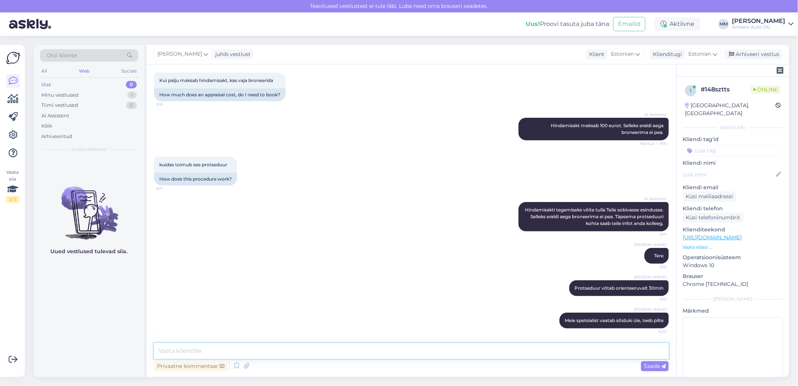
click at [275, 351] on textarea at bounding box center [411, 351] width 515 height 16
drag, startPoint x: 277, startPoint y: 354, endPoint x: 155, endPoint y: 357, distance: 122.6
click at [155, 357] on textarea "Hindamisakti saate järgmisel päeva" at bounding box center [411, 351] width 515 height 16
click at [289, 347] on textarea "Hindamisakti saate järgmisel päeva" at bounding box center [411, 351] width 515 height 16
type textarea "Hindamisakti saate järgmisel päeval"
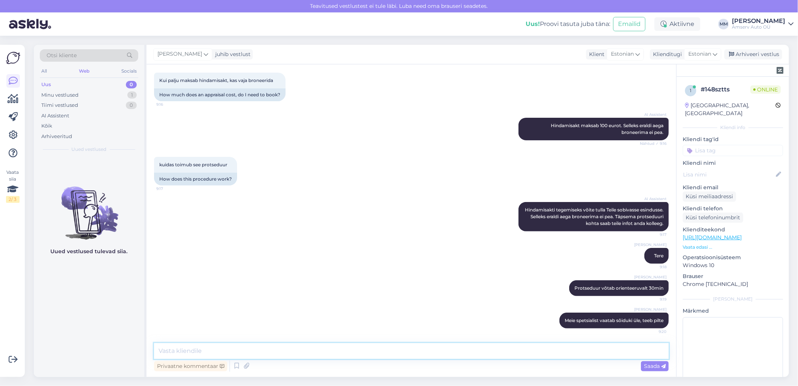
scroll to position [149, 0]
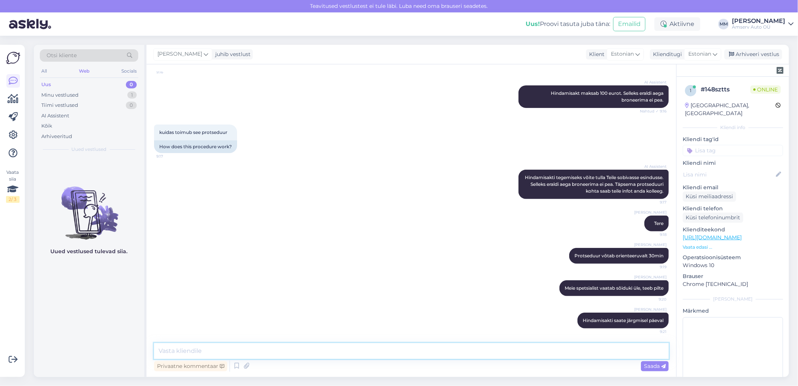
click at [209, 350] on textarea at bounding box center [411, 351] width 515 height 16
click at [224, 352] on textarea "Sellega tegeleb meie kasutatud autod osakond" at bounding box center [411, 351] width 515 height 16
click at [322, 355] on textarea "Sellega tegeleb meie ""kasutatud autod osakond" at bounding box center [411, 351] width 515 height 16
type textarea "Sellega tegeleb meie ""kasutatud autod osakond``"
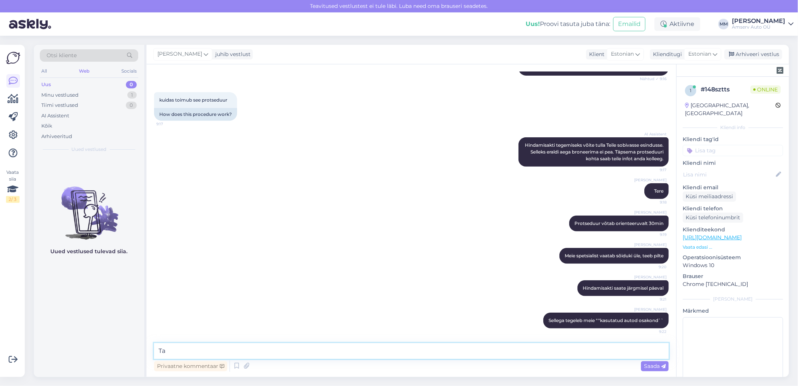
type textarea "T"
click at [162, 351] on textarea "9:18:00" at bounding box center [411, 351] width 515 height 16
click at [162, 352] on textarea "900:18:00" at bounding box center [411, 351] width 515 height 16
drag, startPoint x: 189, startPoint y: 350, endPoint x: 146, endPoint y: 359, distance: 43.8
click at [147, 359] on div "Vestlus algas [DATE] Tere 9:16 Hello AI Assistent [PERSON_NAME], kuidas saan te…" at bounding box center [412, 220] width 530 height 312
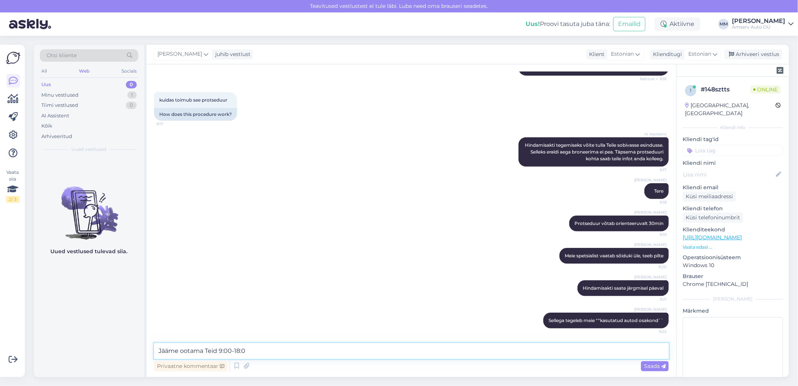
type textarea "Jääme ootama Teid 9:00-18:00"
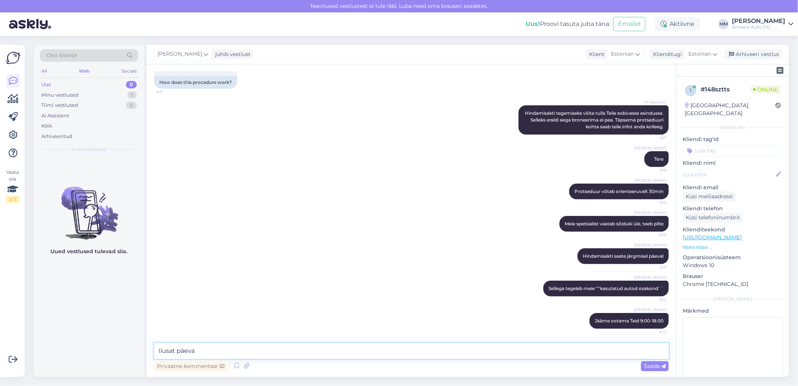
type textarea "Ilusat päeva!"
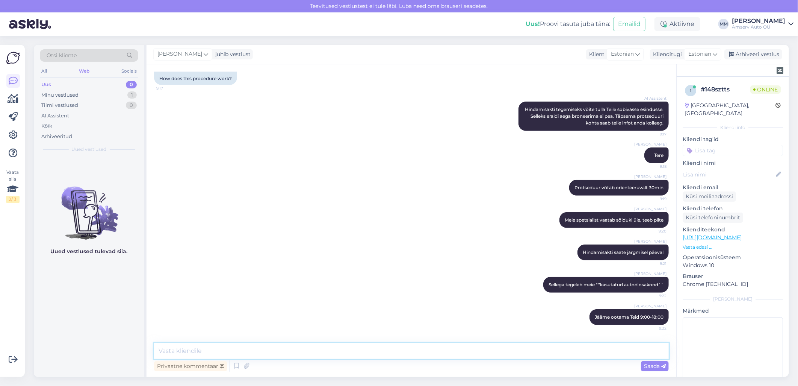
scroll to position [204, 0]
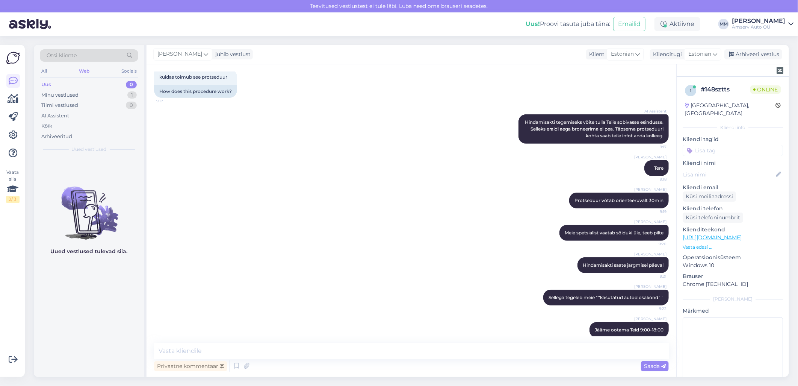
click at [723, 145] on input at bounding box center [733, 150] width 100 height 11
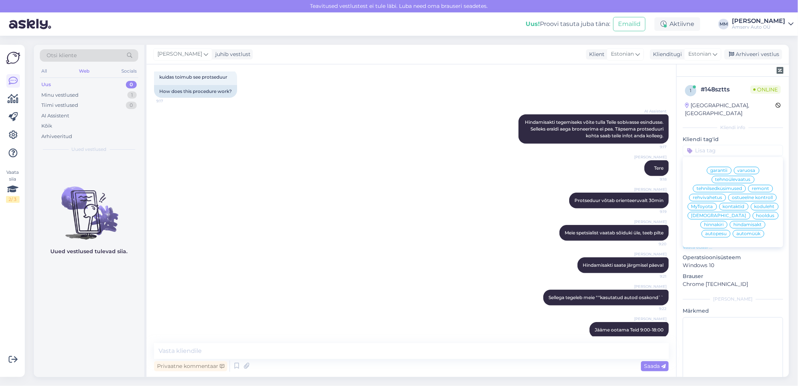
click at [734, 227] on span "hindamisakt" at bounding box center [748, 224] width 28 height 5
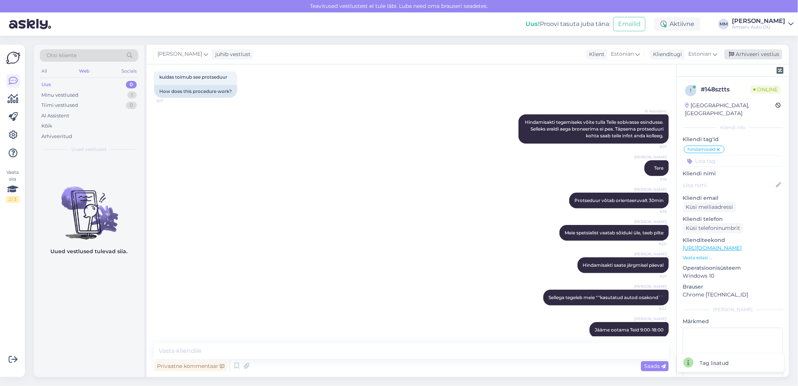
click at [758, 53] on div "Arhiveeri vestlus" at bounding box center [754, 54] width 58 height 10
